Goal: Book appointment/travel/reservation

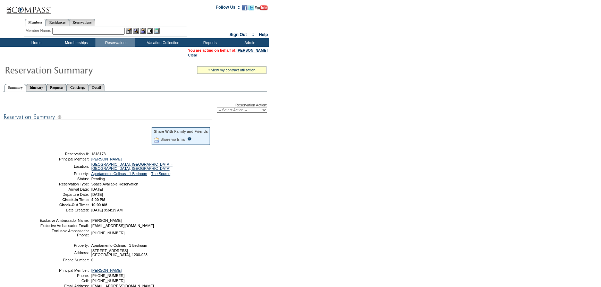
click at [245, 107] on div "Reservation Action: -- Select Action -- Modify Reservation Dates Modify Reserva…" at bounding box center [135, 108] width 264 height 10
click at [245, 109] on select "-- Select Action -- Modify Reservation Dates Modify Reservation Cost Modify Occ…" at bounding box center [242, 110] width 50 height 6
select select "ConfirmRes"
click at [217, 108] on select "-- Select Action -- Modify Reservation Dates Modify Reservation Cost Modify Occ…" at bounding box center [242, 110] width 50 height 6
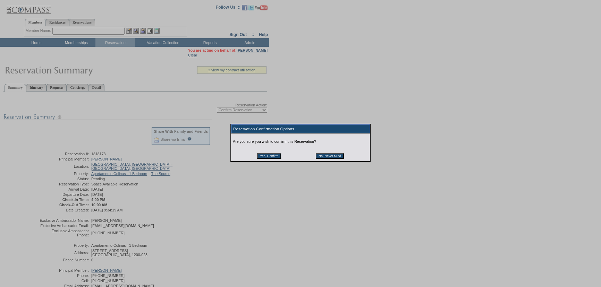
click at [268, 155] on input "Yes, Confirm" at bounding box center [269, 156] width 24 height 6
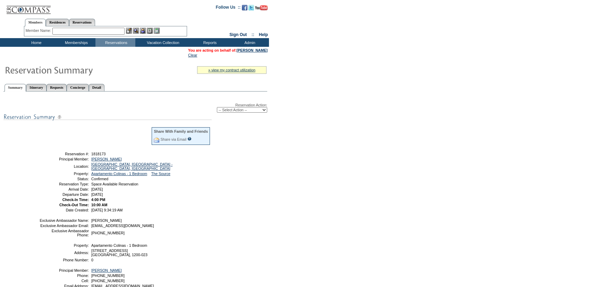
click at [42, 42] on td "Home" at bounding box center [36, 42] width 40 height 9
